Goal: Task Accomplishment & Management: Use online tool/utility

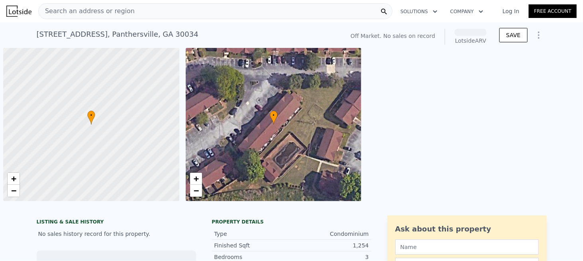
scroll to position [0, 3]
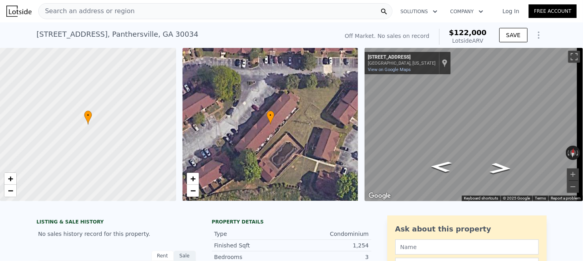
click at [147, 10] on div "Search an address or region" at bounding box center [215, 11] width 355 height 16
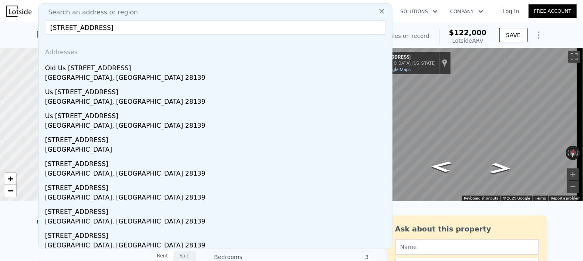
drag, startPoint x: 118, startPoint y: 27, endPoint x: 158, endPoint y: 29, distance: 39.9
click at [158, 29] on input "[STREET_ADDRESS]" at bounding box center [215, 27] width 341 height 14
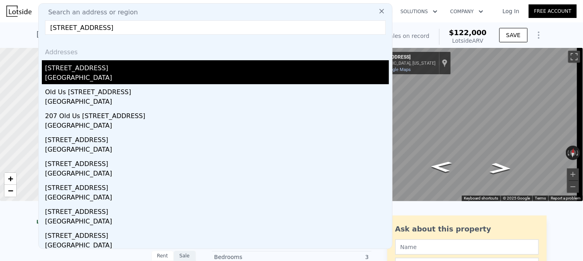
type input "[STREET_ADDRESS]"
click at [82, 71] on div "[STREET_ADDRESS]" at bounding box center [217, 66] width 344 height 13
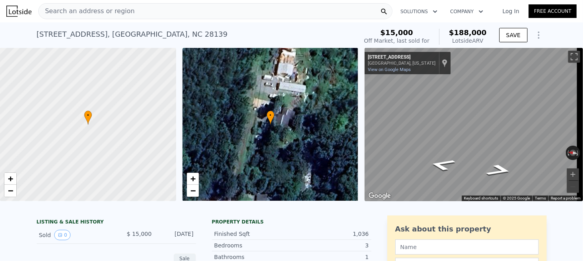
click at [64, 9] on span "Search an address or region" at bounding box center [87, 11] width 96 height 10
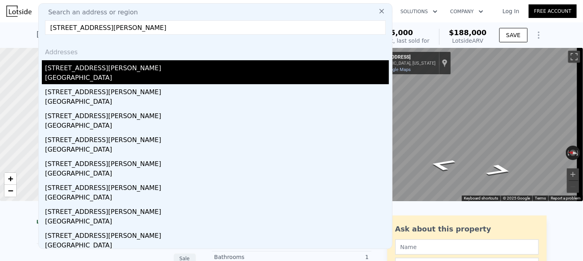
type input "[STREET_ADDRESS][PERSON_NAME]"
click at [69, 71] on div "[STREET_ADDRESS][PERSON_NAME]" at bounding box center [217, 66] width 344 height 13
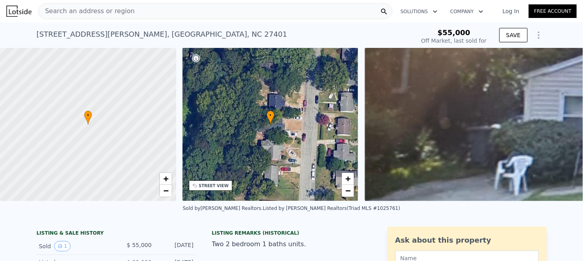
type input "-$ 59,658"
click at [148, 18] on div "Search an address or region" at bounding box center [215, 11] width 355 height 16
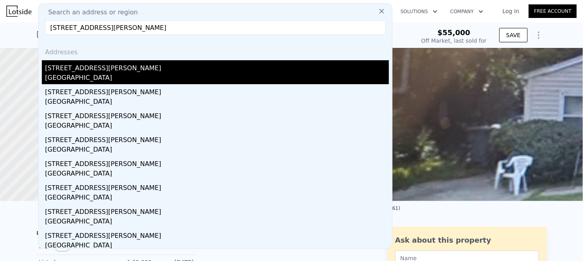
type input "[STREET_ADDRESS][PERSON_NAME]"
click at [77, 71] on div "[STREET_ADDRESS][PERSON_NAME]" at bounding box center [217, 66] width 344 height 13
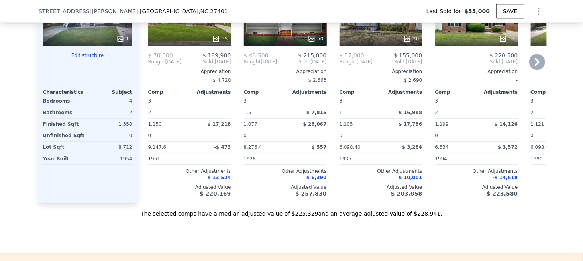
scroll to position [954, 0]
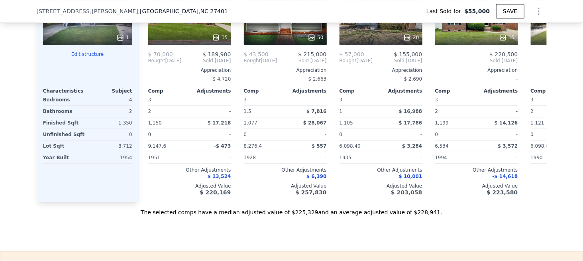
type input "$ 228,000"
type input "$ 154,739"
drag, startPoint x: 392, startPoint y: 218, endPoint x: 412, endPoint y: 218, distance: 19.9
click at [412, 216] on div "The selected comps have a median adjusted value of $225,329 and an average adju…" at bounding box center [292, 209] width 510 height 14
copy div "$228,941 ."
